Goal: Information Seeking & Learning: Learn about a topic

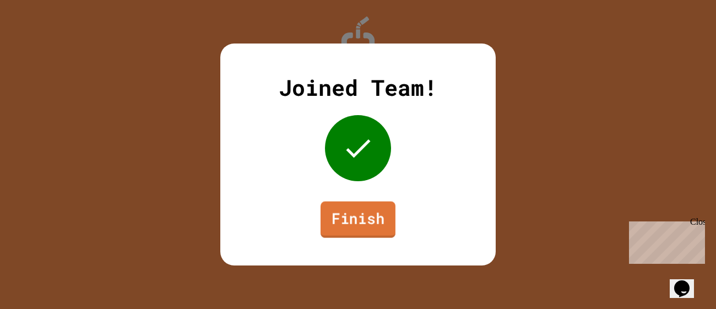
click at [365, 235] on link "Finish" at bounding box center [358, 220] width 75 height 36
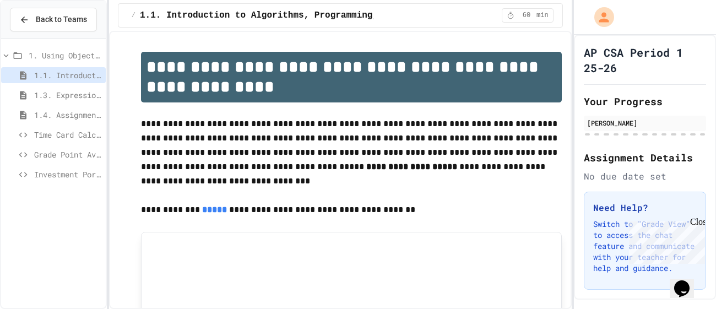
click at [699, 223] on div "Close" at bounding box center [697, 224] width 14 height 14
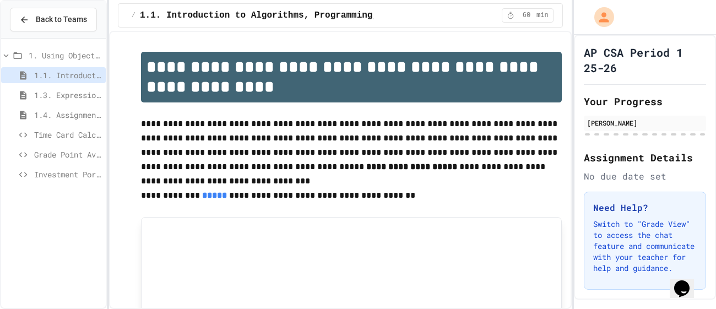
click at [8, 53] on icon at bounding box center [6, 56] width 10 height 10
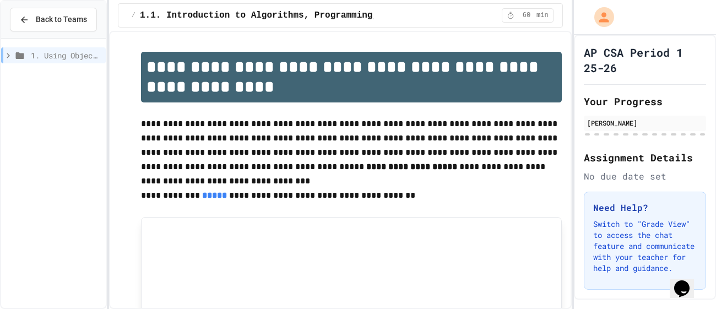
click at [8, 53] on icon at bounding box center [8, 56] width 10 height 10
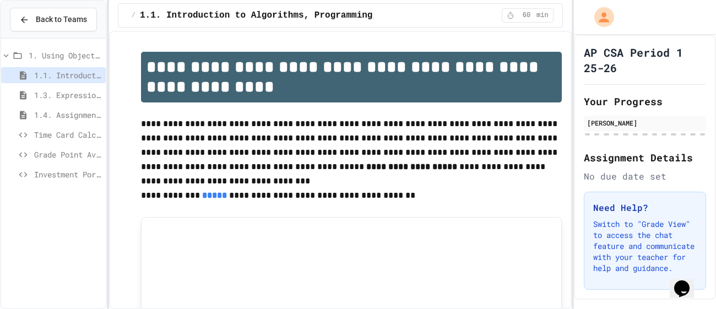
click at [89, 121] on div "1.4. Assignment and Input" at bounding box center [53, 115] width 105 height 16
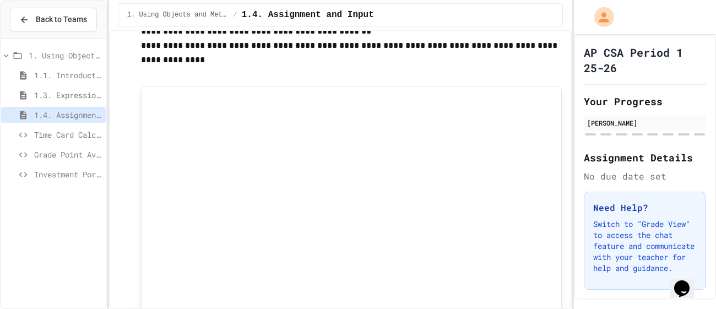
scroll to position [3192, 0]
